Goal: Transaction & Acquisition: Purchase product/service

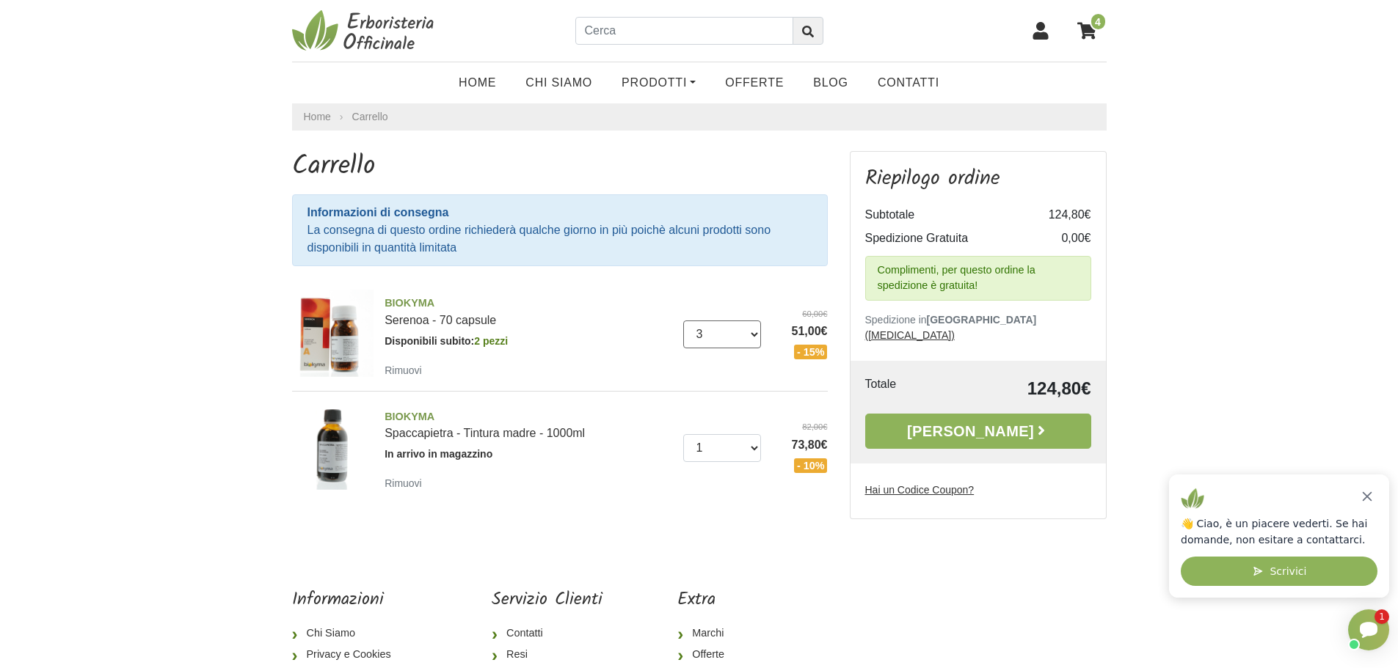
click at [753, 333] on select "0 (Rimuovi) 1 2 3 4 5 6 7 8 9 10 11 12 13 14 15 16 17 18 19" at bounding box center [722, 335] width 78 height 28
select select "2"
click at [683, 321] on select "0 (Rimuovi) 1 2 3 4 5 6 7 8 9 10 11 12 13 14 15 16 17 18 19" at bounding box center [722, 335] width 78 height 28
click at [750, 327] on select "0 (Rimuovi) 1 2 3 4 5 6 7 8 9 10 11 12 13 14 15 16 17 18 19" at bounding box center [722, 326] width 78 height 28
select select "1"
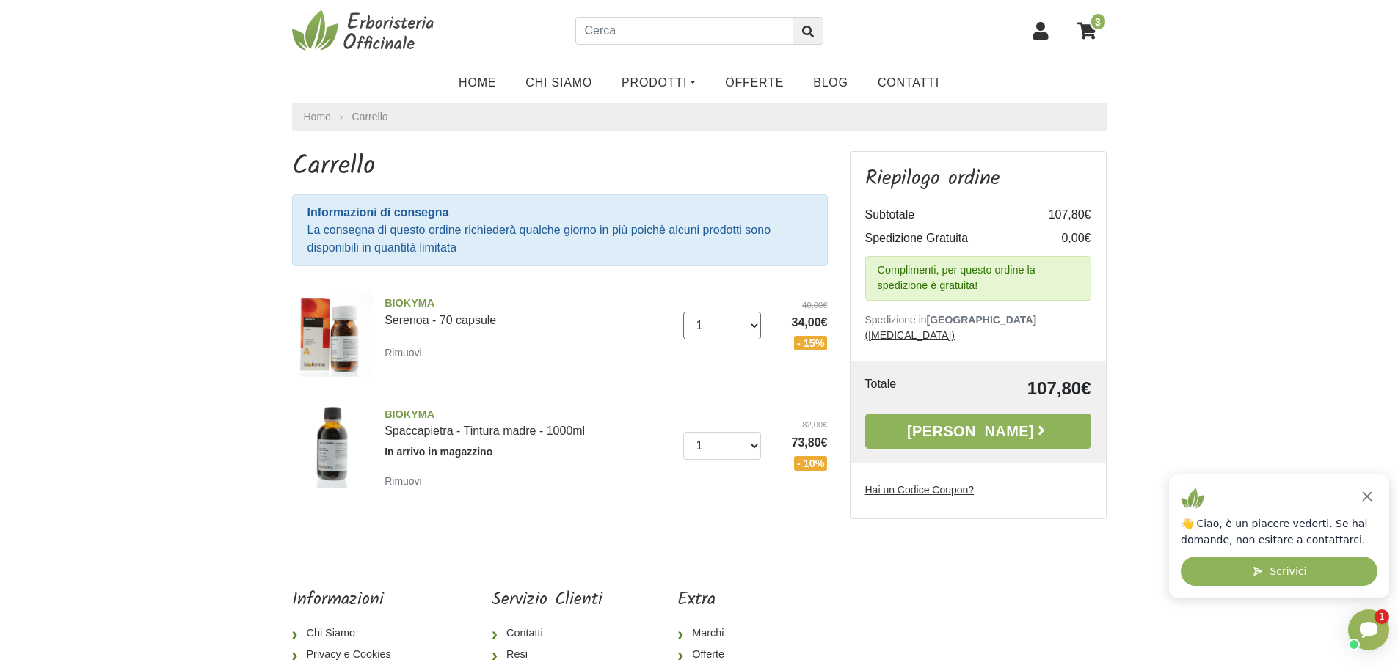
click at [683, 312] on select "0 (Rimuovi) 1 2 3 4 5 6 7 8 9 10 11 12 13 14 15 16 17 18 19" at bounding box center [722, 326] width 78 height 28
click at [396, 301] on span "BIOKYMA" at bounding box center [528, 304] width 288 height 16
click at [337, 28] on img at bounding box center [365, 31] width 147 height 44
